Goal: Task Accomplishment & Management: Manage account settings

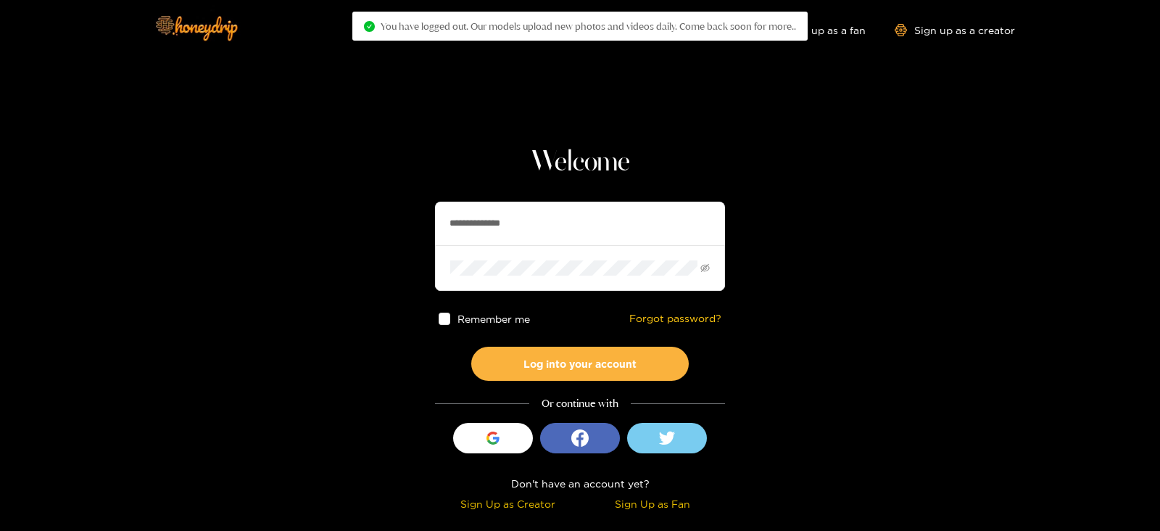
drag, startPoint x: 560, startPoint y: 215, endPoint x: 312, endPoint y: 238, distance: 249.7
click at [312, 238] on section "**********" at bounding box center [580, 257] width 1160 height 515
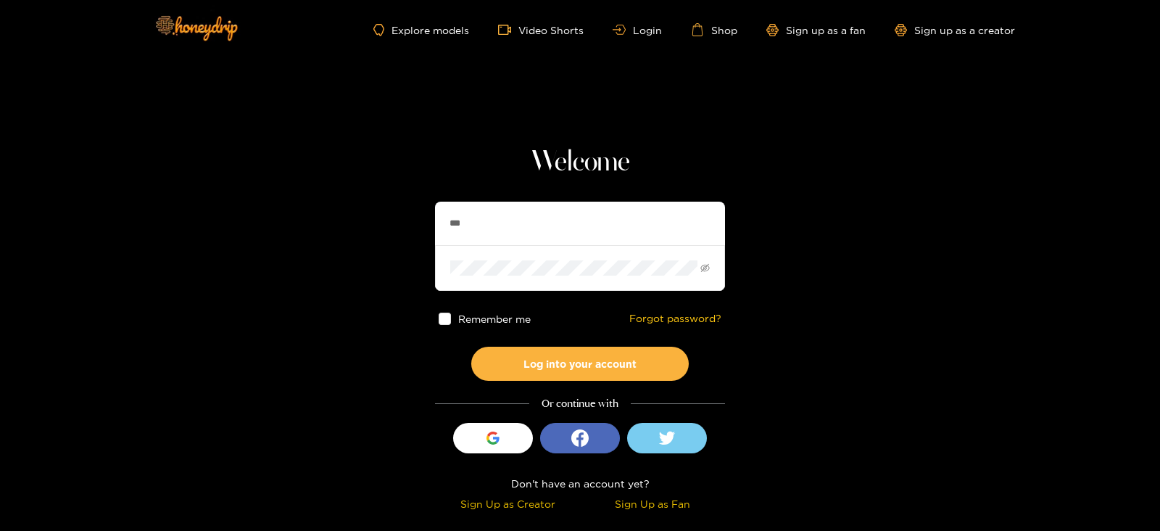
type input "**********"
click at [471, 346] on button "Log into your account" at bounding box center [579, 363] width 217 height 34
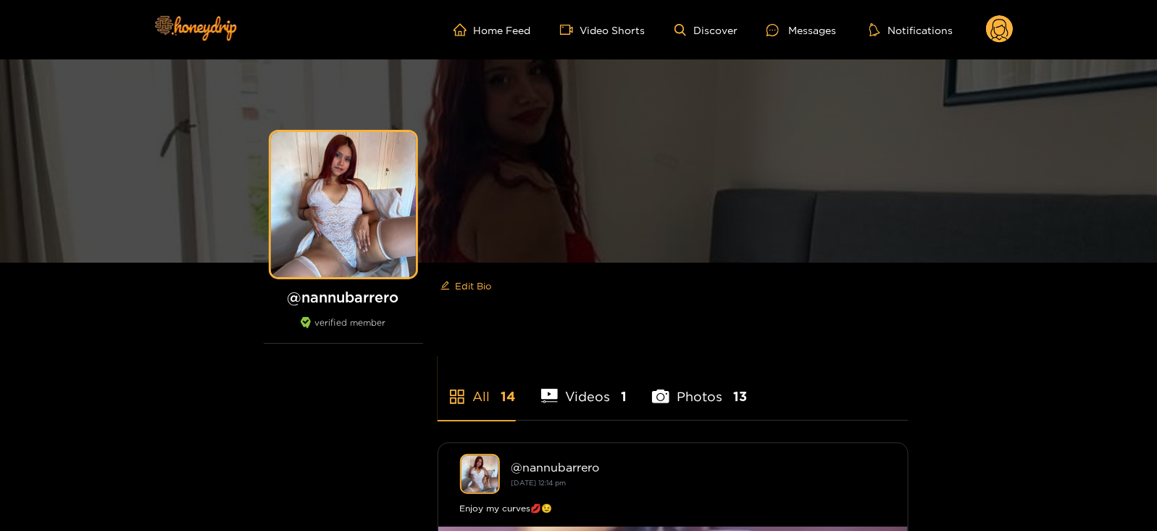
click at [1001, 37] on circle at bounding box center [1000, 29] width 28 height 28
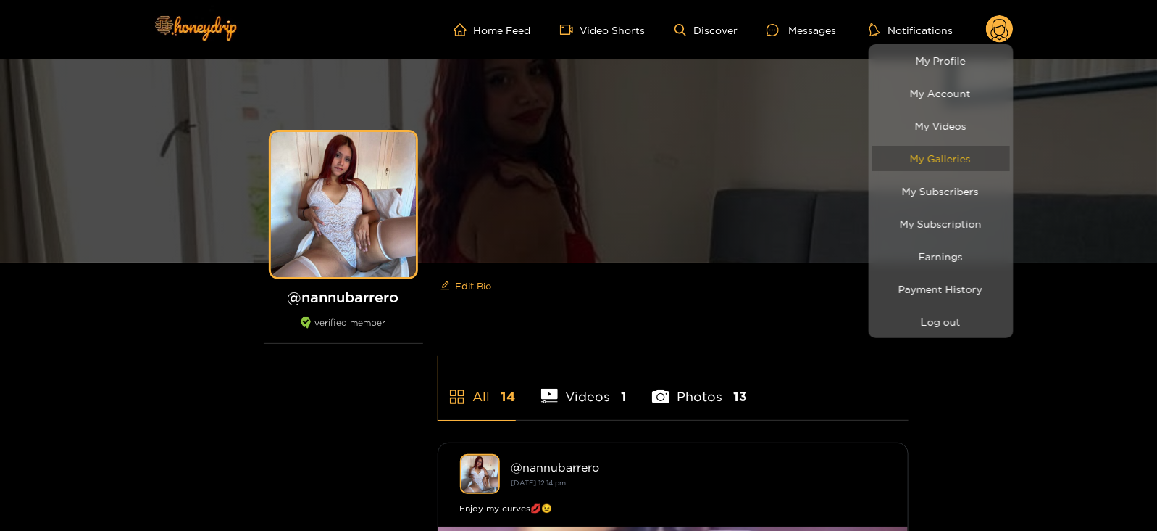
click at [920, 158] on link "My Galleries" at bounding box center [942, 158] width 138 height 25
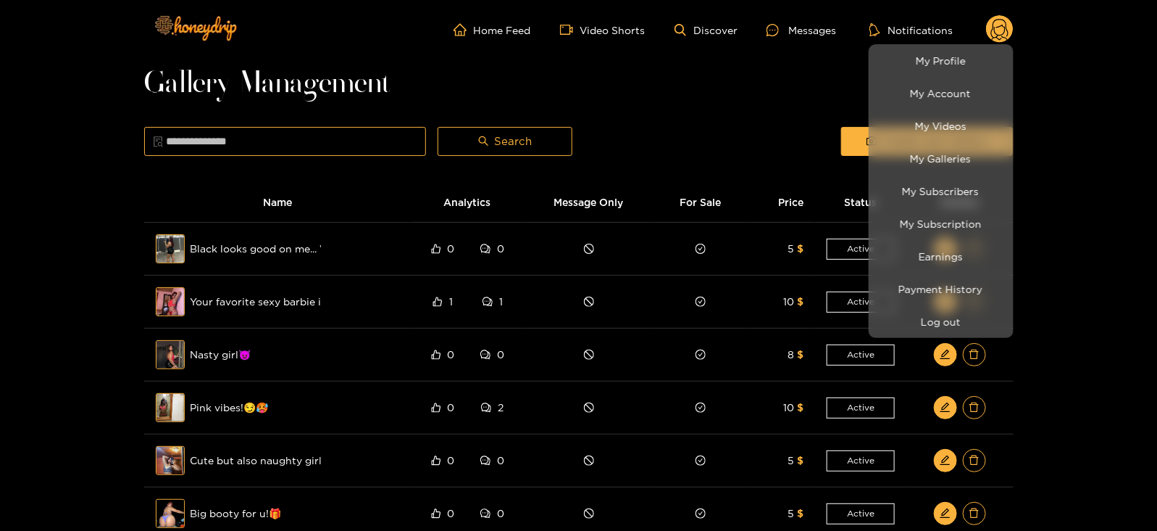
click at [770, 38] on div at bounding box center [578, 265] width 1157 height 531
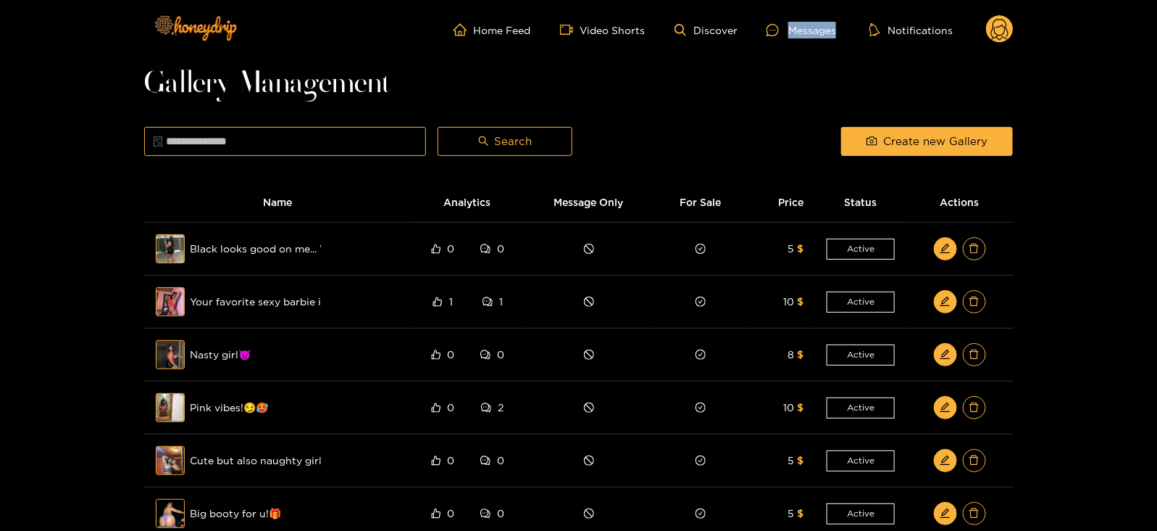
click at [770, 38] on ul "Home Feed Video Shorts Discover Messages Notifications" at bounding box center [734, 29] width 560 height 29
click at [783, 34] on div at bounding box center [778, 30] width 22 height 12
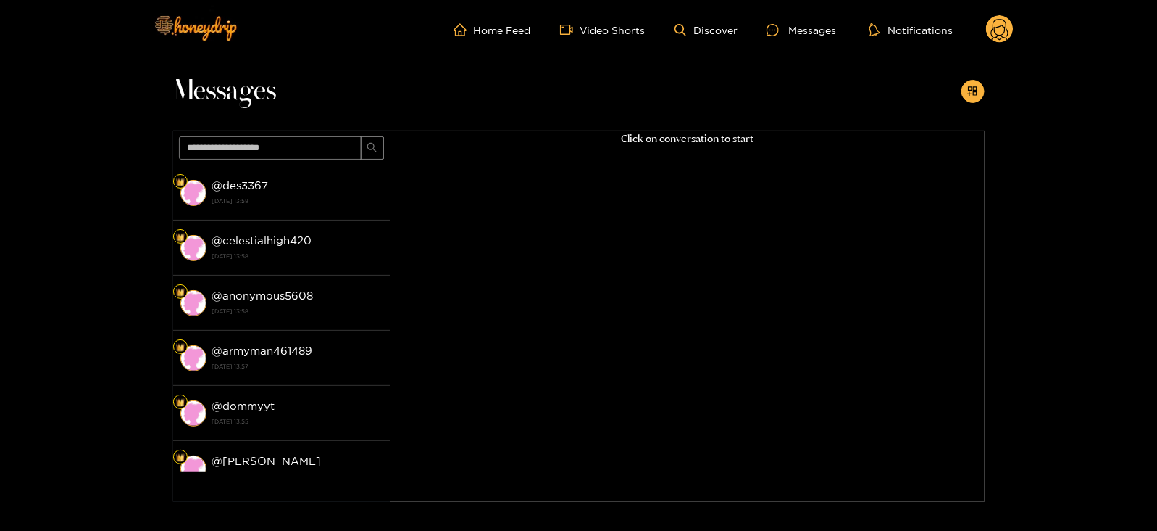
click at [991, 23] on circle at bounding box center [1000, 29] width 28 height 28
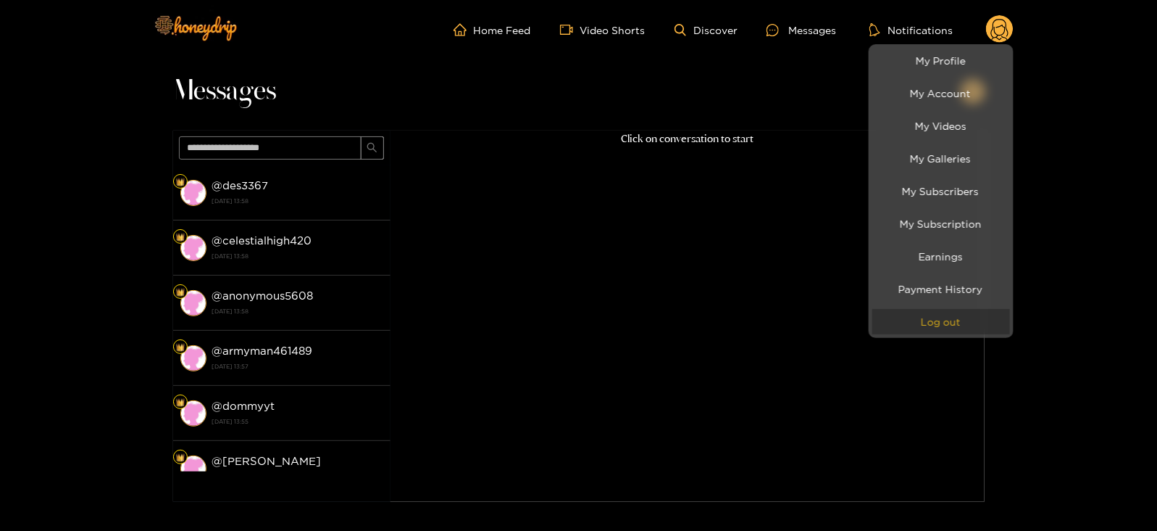
click at [924, 314] on button "Log out" at bounding box center [942, 321] width 138 height 25
